Goal: Task Accomplishment & Management: Manage account settings

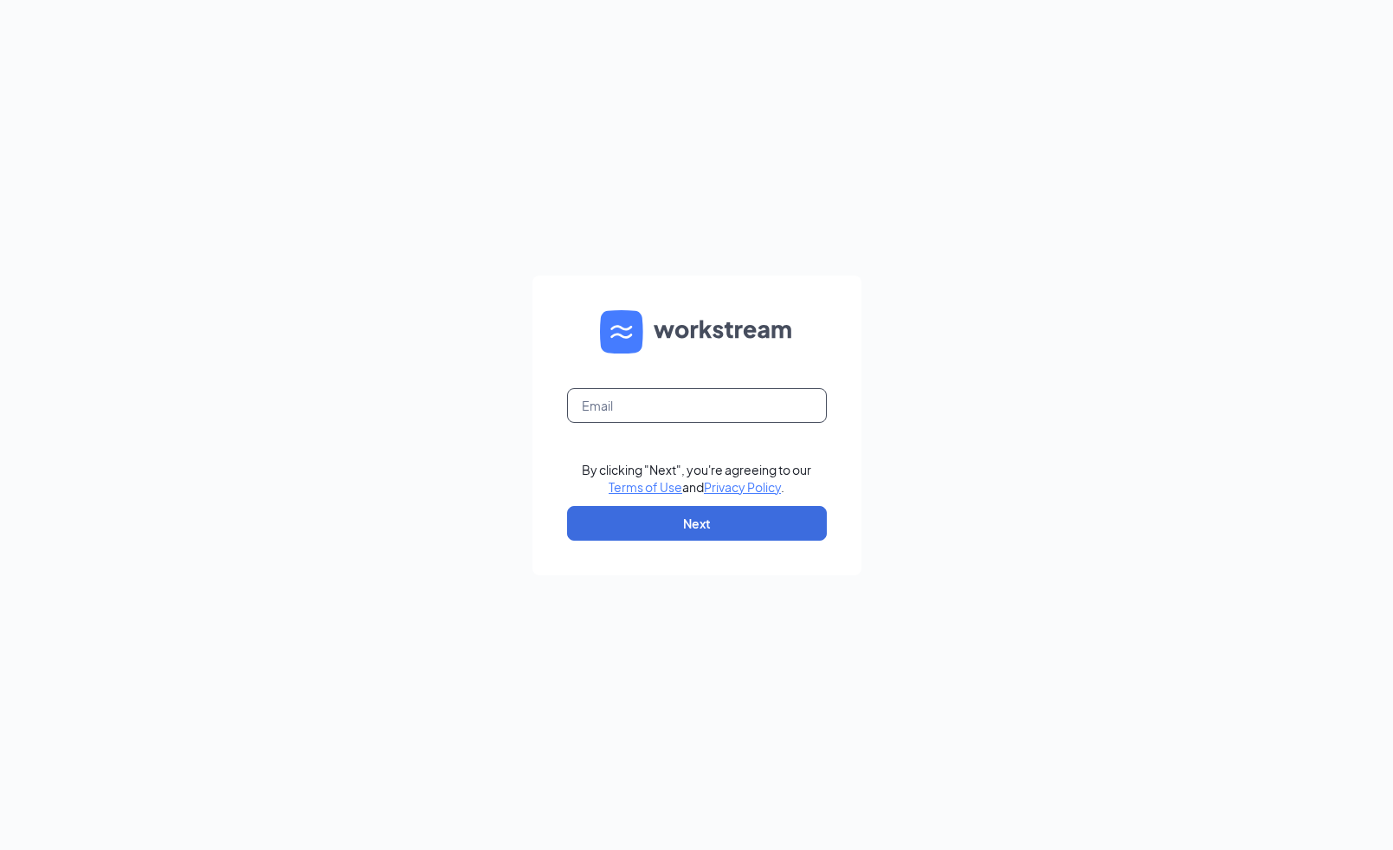
click at [656, 405] on input "text" at bounding box center [697, 405] width 260 height 35
type input "joe.oakley3@cfacorp.com"
click at [704, 519] on button "Next" at bounding box center [697, 523] width 260 height 35
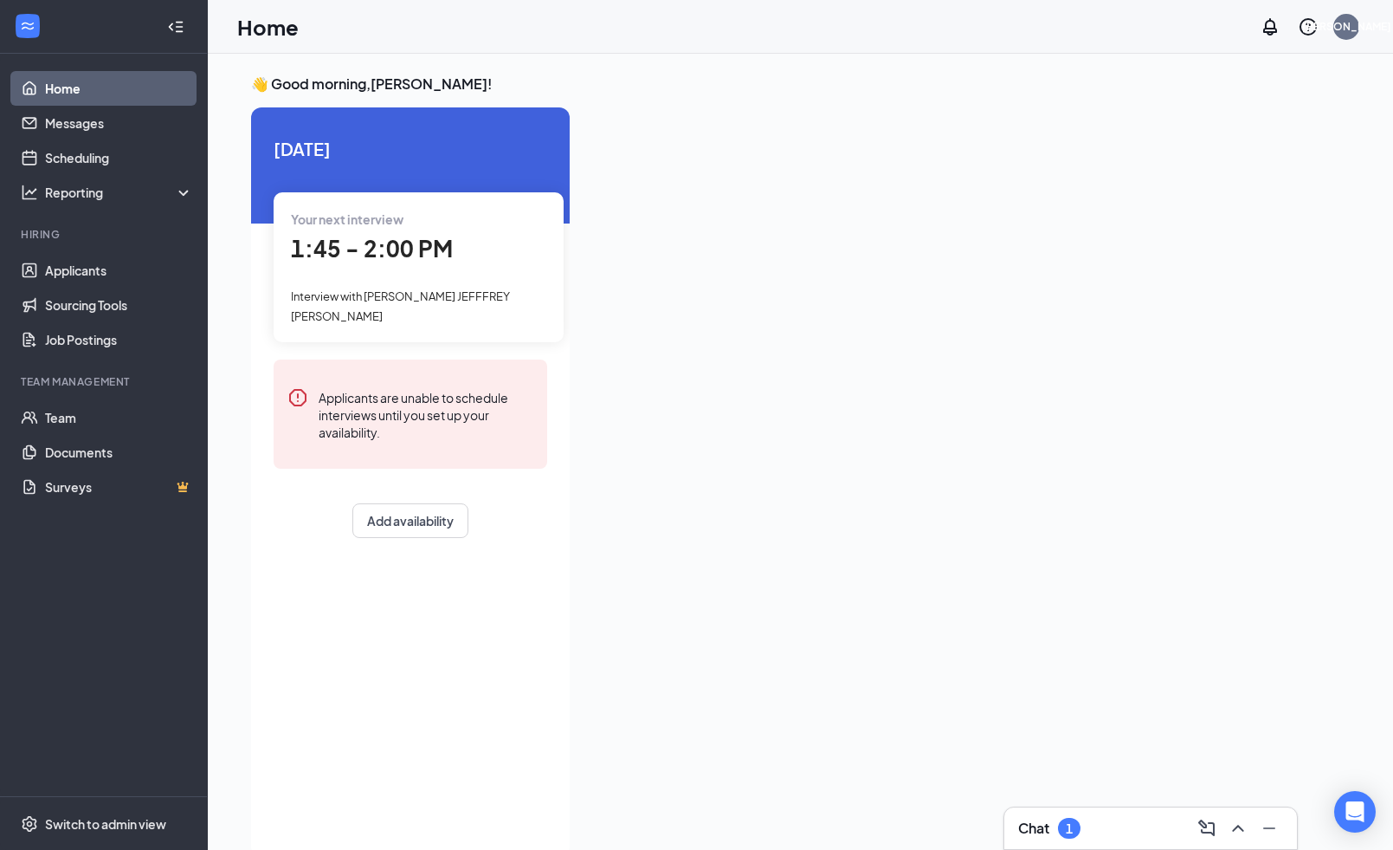
click at [1096, 819] on div "Chat 1" at bounding box center [1150, 828] width 265 height 28
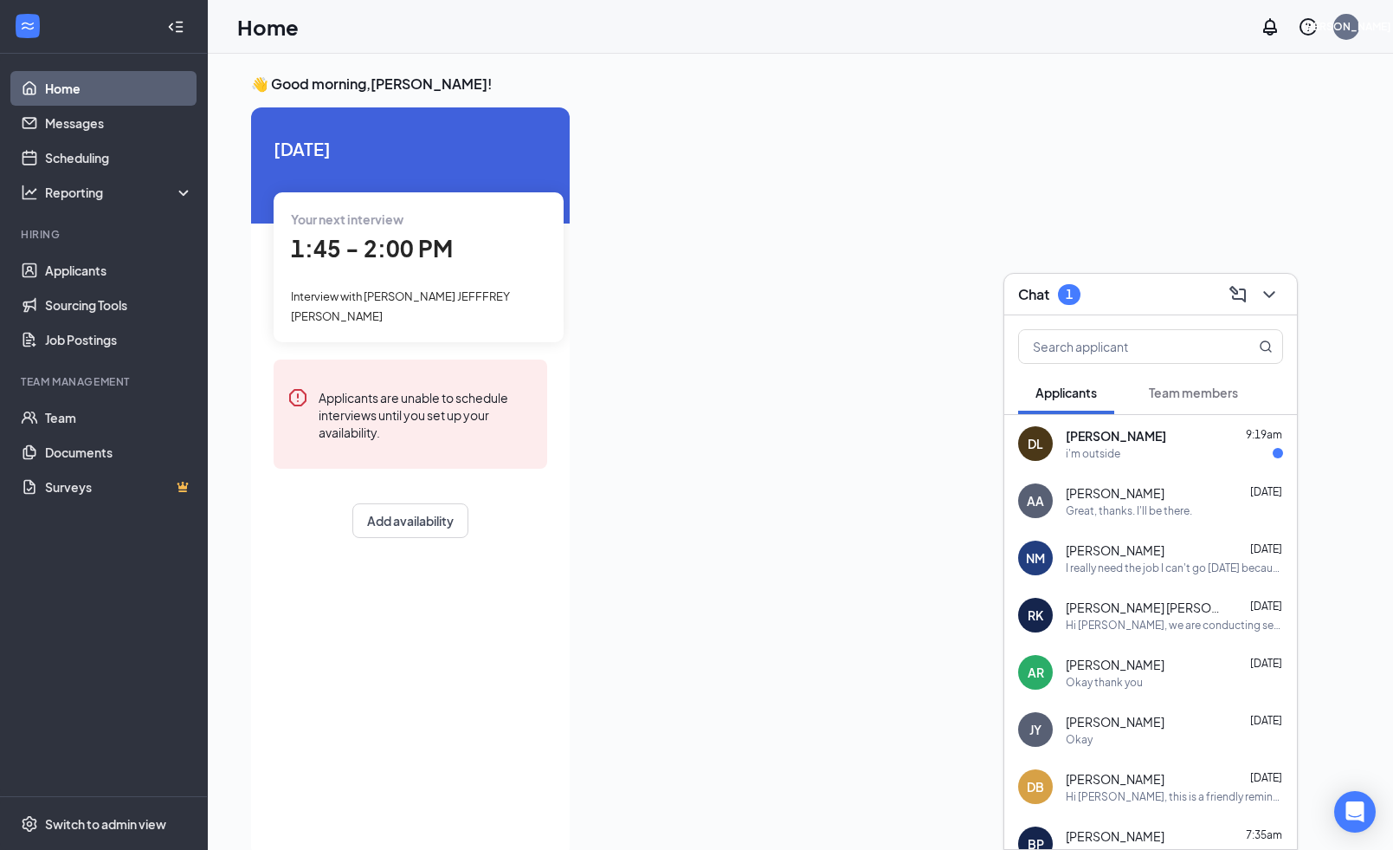
click at [1075, 449] on div "i'm outside" at bounding box center [1093, 453] width 55 height 15
click at [1264, 288] on icon "ChevronDown" at bounding box center [1269, 294] width 21 height 21
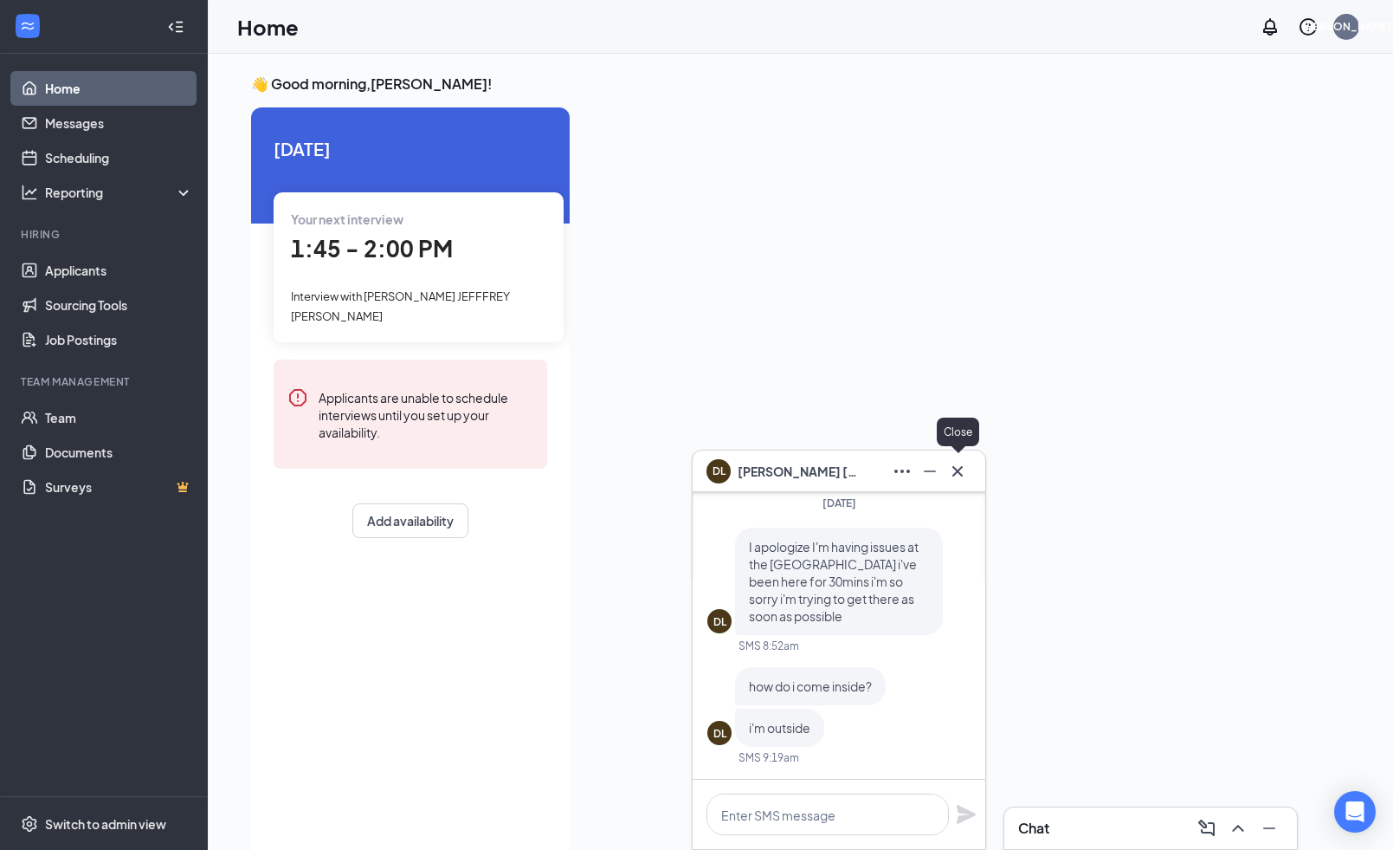
click at [965, 467] on icon "Cross" at bounding box center [957, 471] width 21 height 21
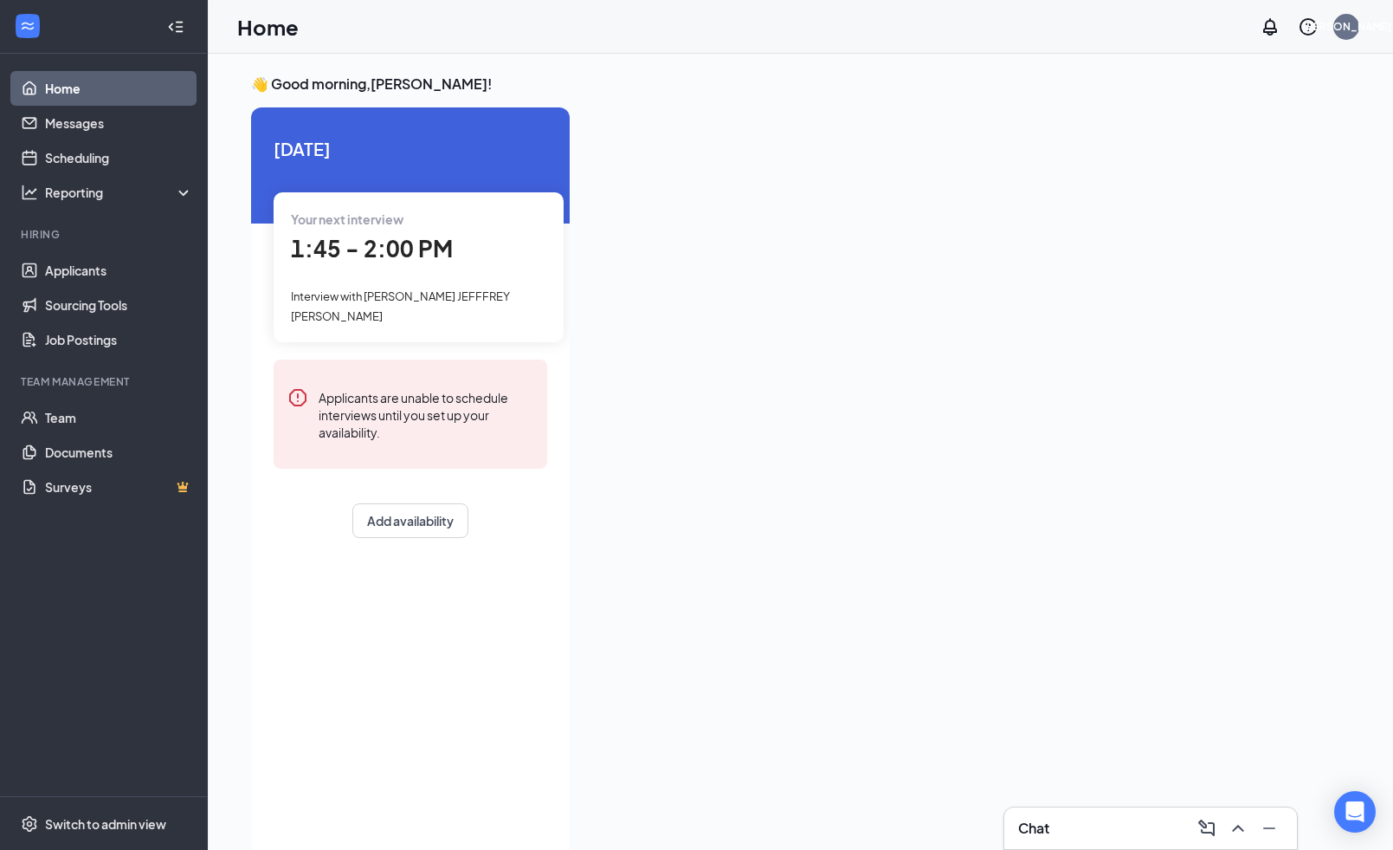
click at [487, 316] on div "Interview with [PERSON_NAME] JEFFFREY [PERSON_NAME]" at bounding box center [418, 305] width 255 height 39
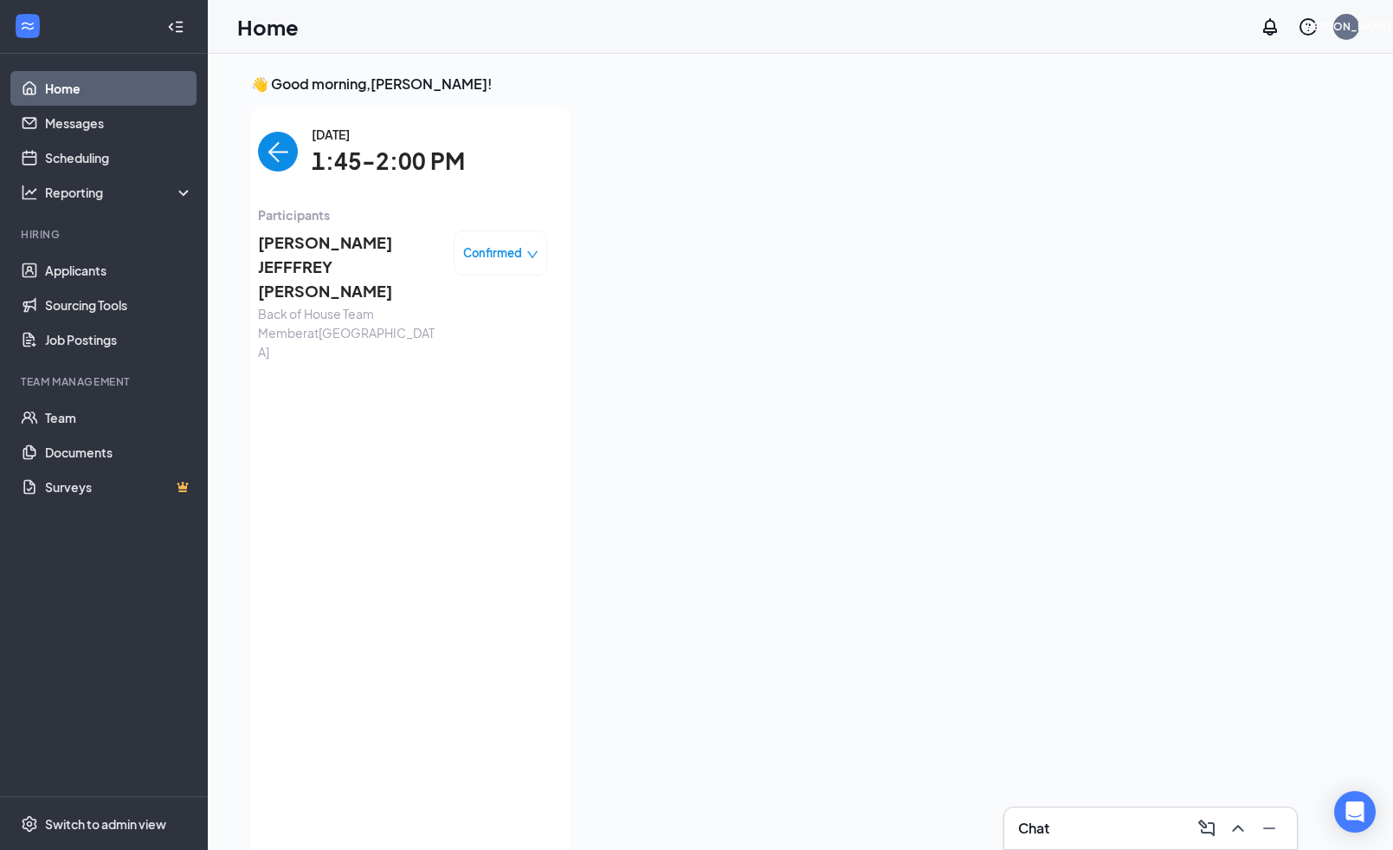
scroll to position [7, 0]
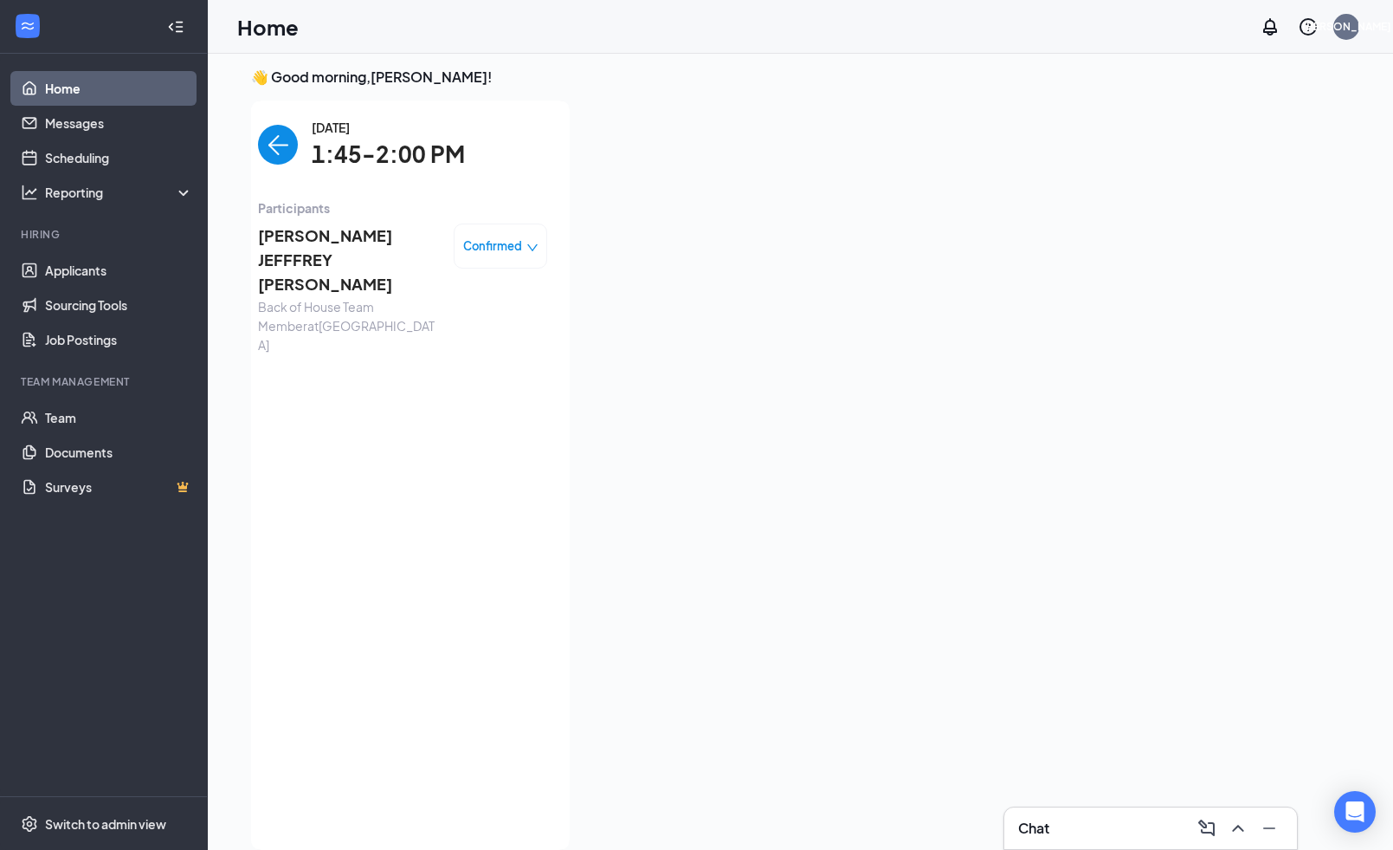
click at [339, 244] on span "[PERSON_NAME] JEFFFREY [PERSON_NAME]" at bounding box center [349, 260] width 182 height 74
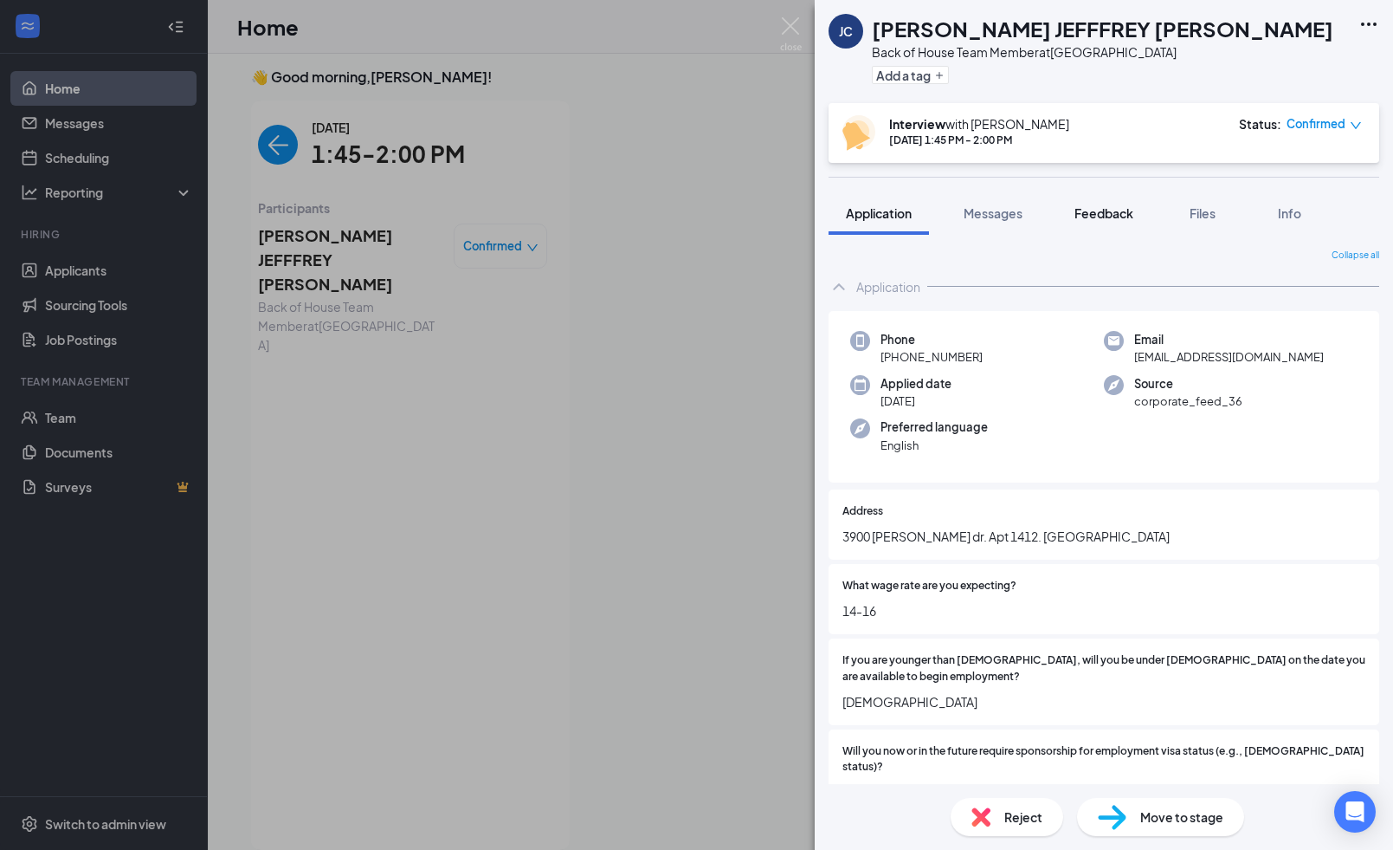
click at [1107, 214] on span "Feedback" at bounding box center [1104, 213] width 59 height 16
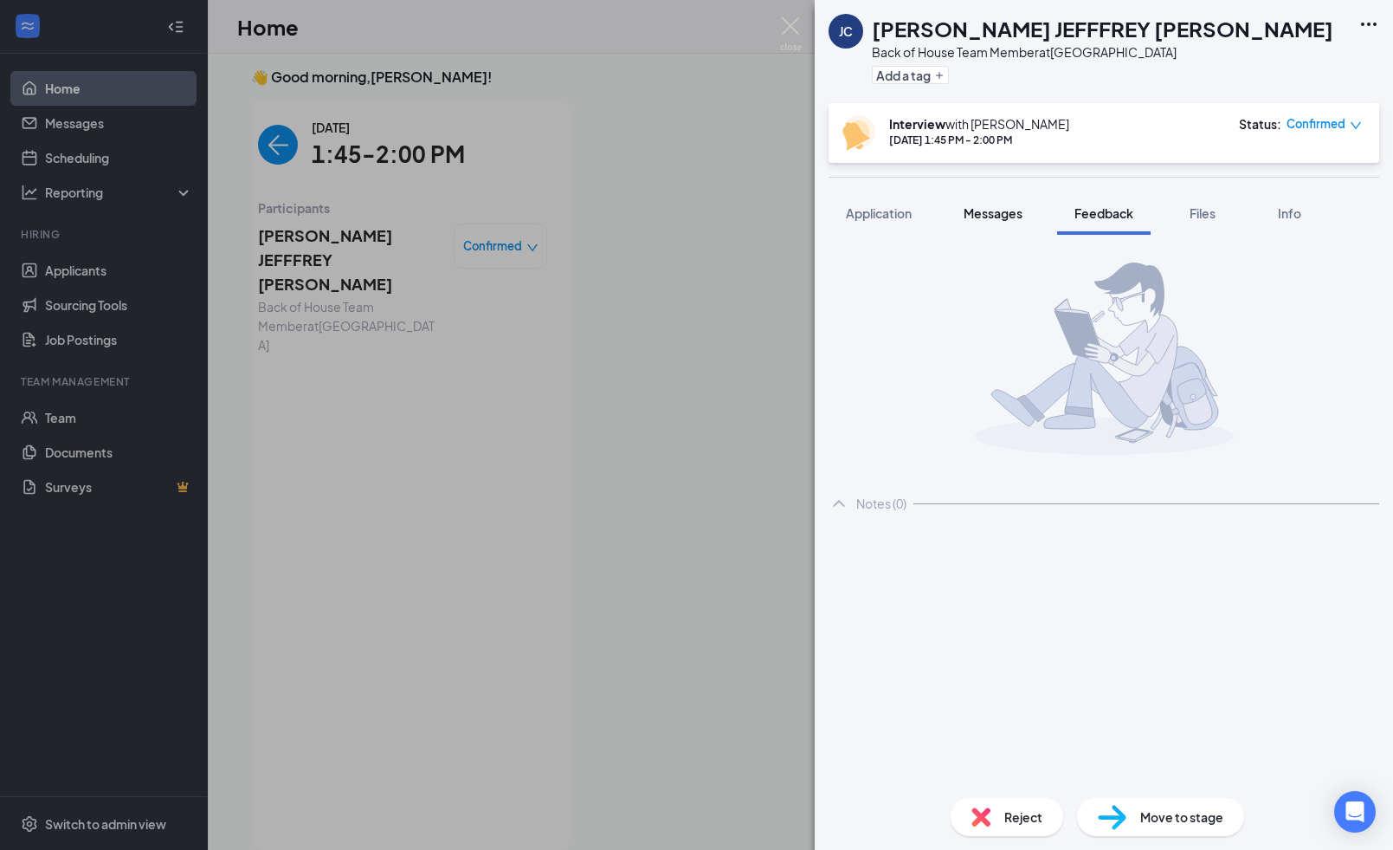
click at [1004, 226] on button "Messages" at bounding box center [994, 212] width 94 height 43
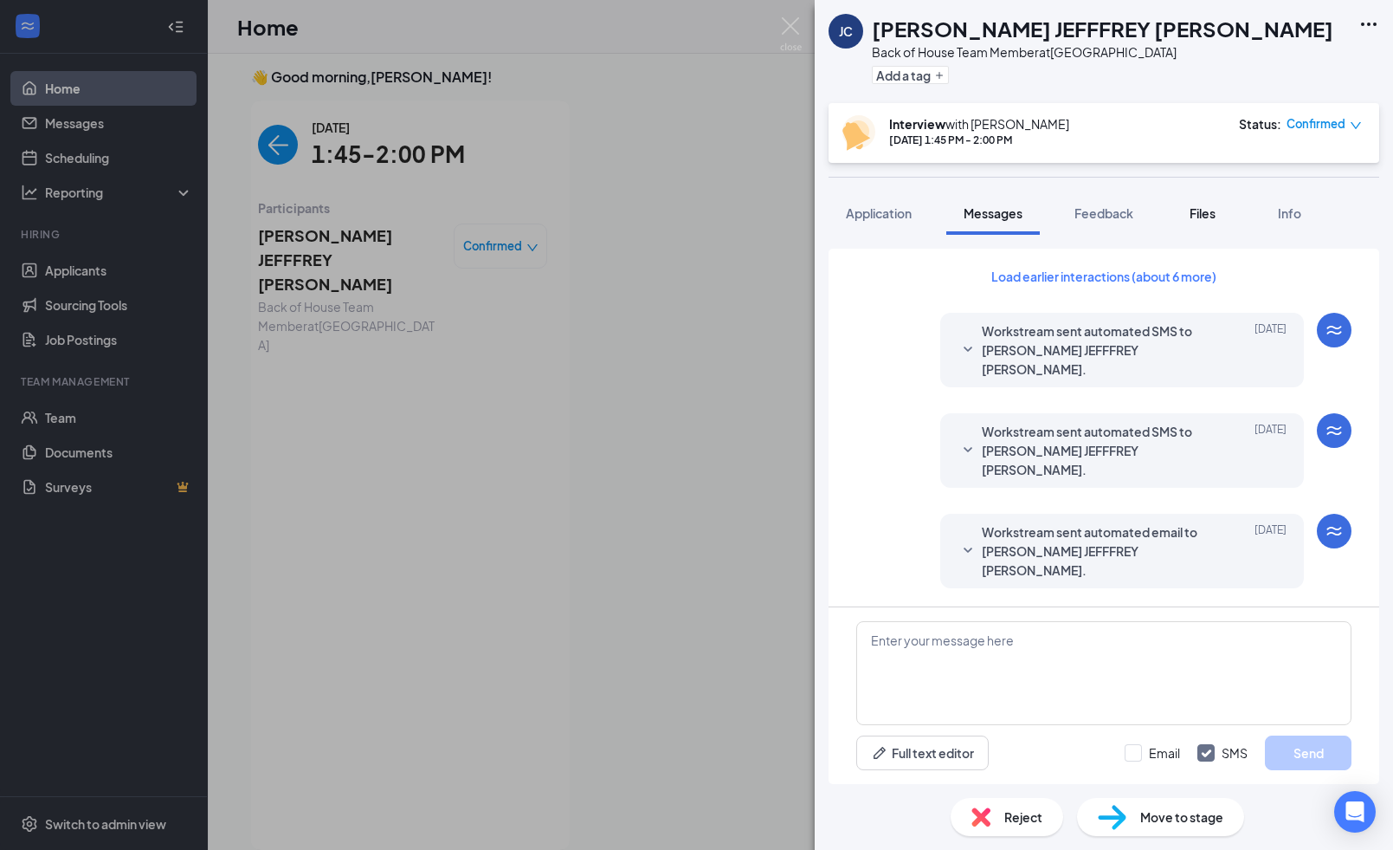
click at [1210, 213] on span "Files" at bounding box center [1203, 213] width 26 height 16
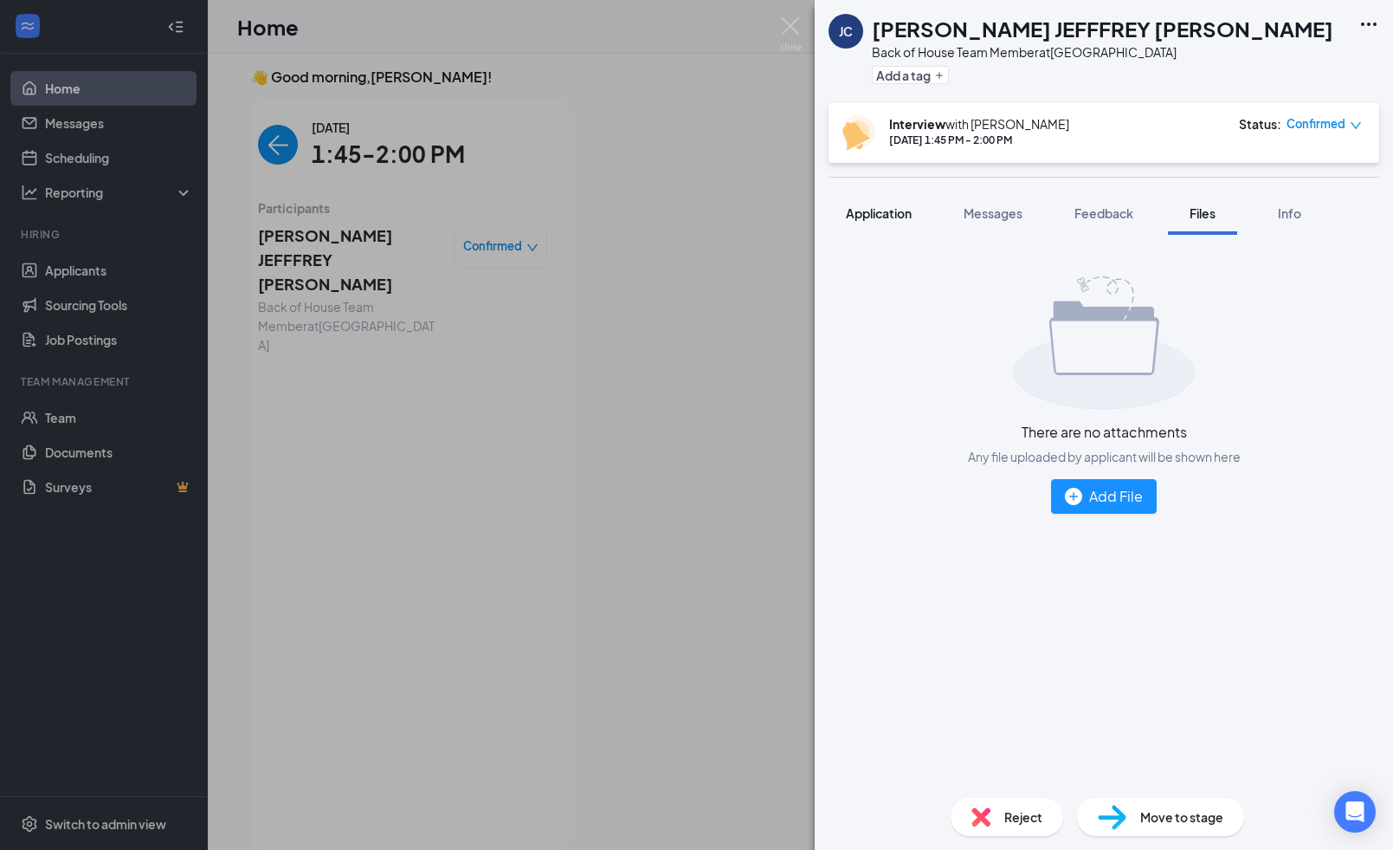
click at [856, 215] on span "Application" at bounding box center [879, 213] width 66 height 16
